Goal: Transaction & Acquisition: Purchase product/service

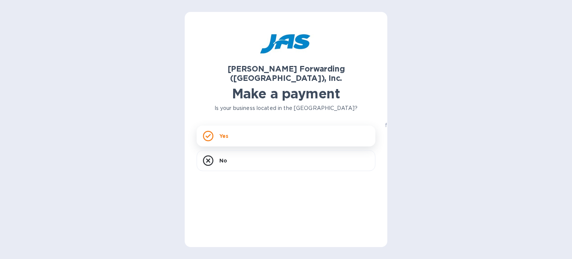
click at [255, 130] on div "Yes" at bounding box center [286, 136] width 179 height 21
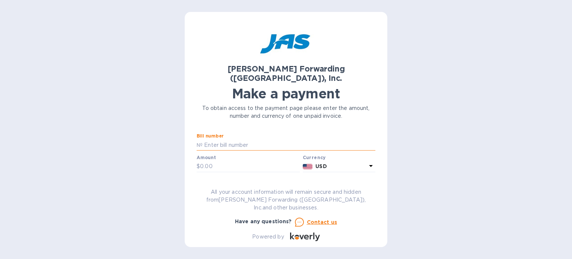
click at [241, 139] on input "text" at bounding box center [289, 144] width 173 height 11
paste input "BOS503380951"
type input "BOS503380951"
click at [226, 161] on input "text" at bounding box center [250, 166] width 100 height 11
paste input "10,258.43"
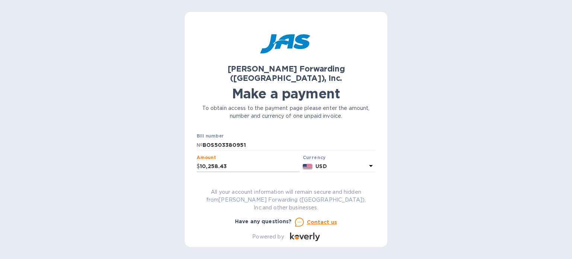
type input "10,258.43"
click at [246, 183] on input "text" at bounding box center [286, 188] width 179 height 11
paste input "[PERSON_NAME] FORWARDING ([GEOGRAPHIC_DATA]) INC."
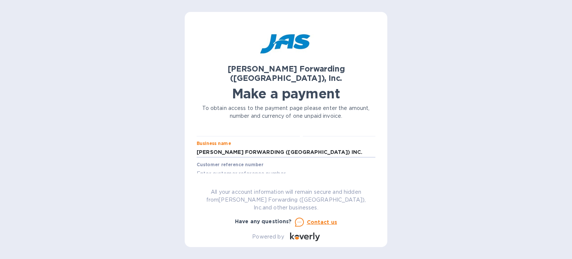
scroll to position [35, 0]
type input "[PERSON_NAME] FORWARDING ([GEOGRAPHIC_DATA]) INC."
click at [262, 168] on input "text" at bounding box center [286, 173] width 179 height 11
paste input "LITTORVNV"
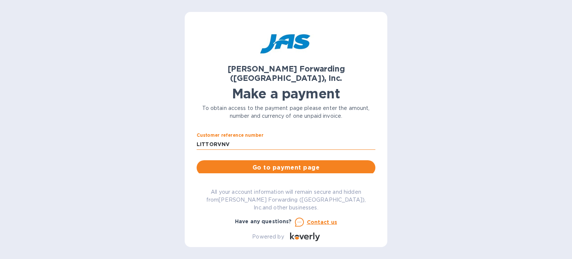
scroll to position [66, 0]
type input "LITTORVNV"
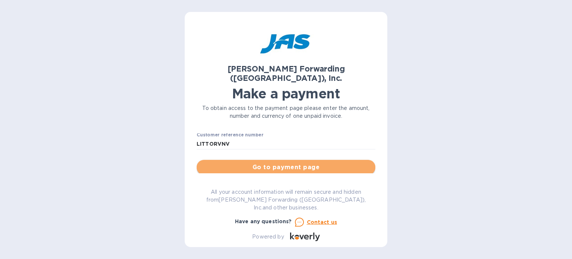
click at [291, 163] on span "Go to payment page" at bounding box center [286, 167] width 167 height 9
